Goal: Navigation & Orientation: Find specific page/section

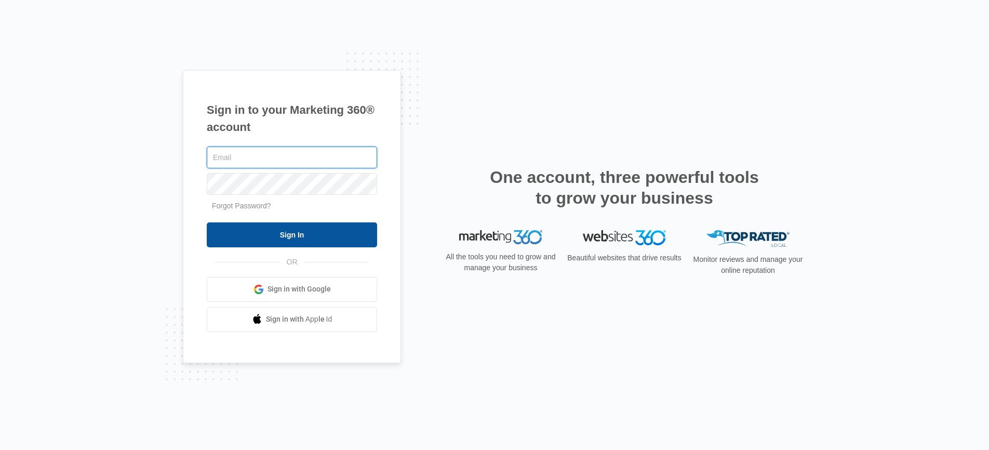
type input "[EMAIL_ADDRESS][DOMAIN_NAME]"
click at [318, 226] on input "Sign In" at bounding box center [292, 234] width 170 height 25
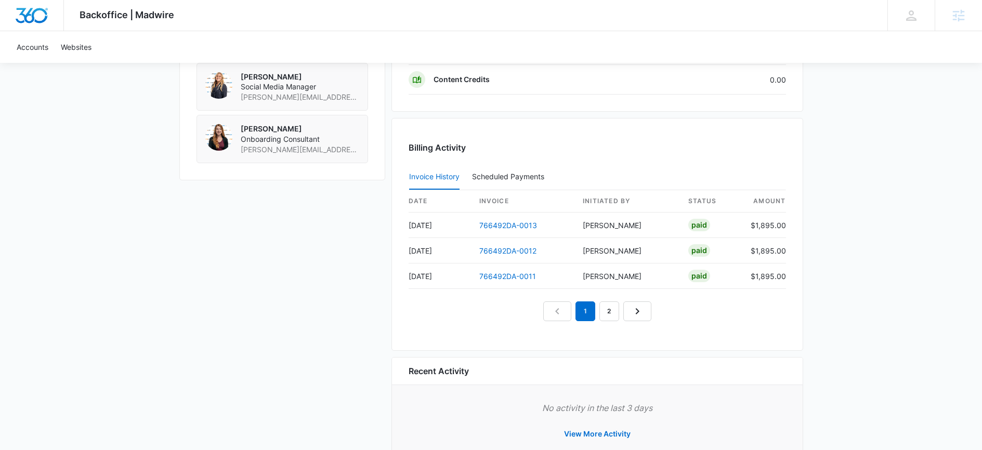
scroll to position [873, 0]
click at [615, 314] on link "2" at bounding box center [609, 313] width 20 height 20
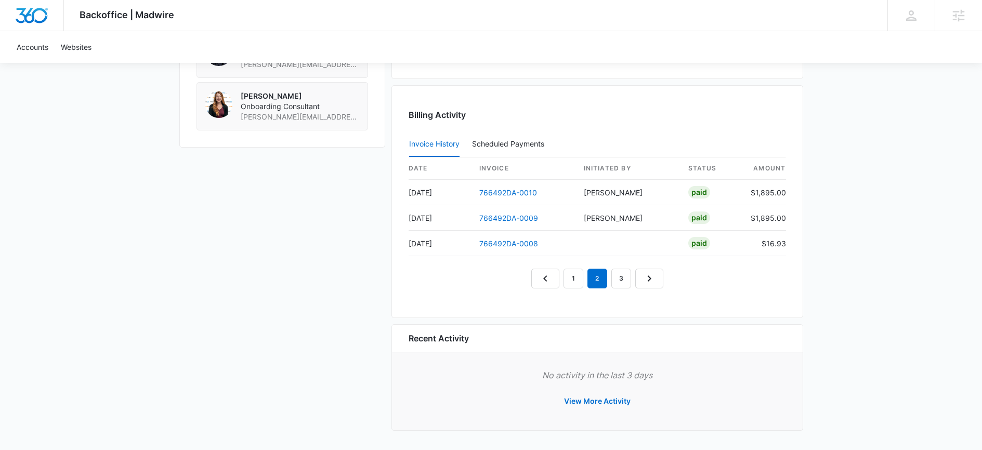
scroll to position [908, 0]
click at [584, 282] on nav "1 2 3" at bounding box center [597, 278] width 132 height 20
click at [579, 282] on link "1" at bounding box center [573, 278] width 20 height 20
